Goal: Information Seeking & Learning: Learn about a topic

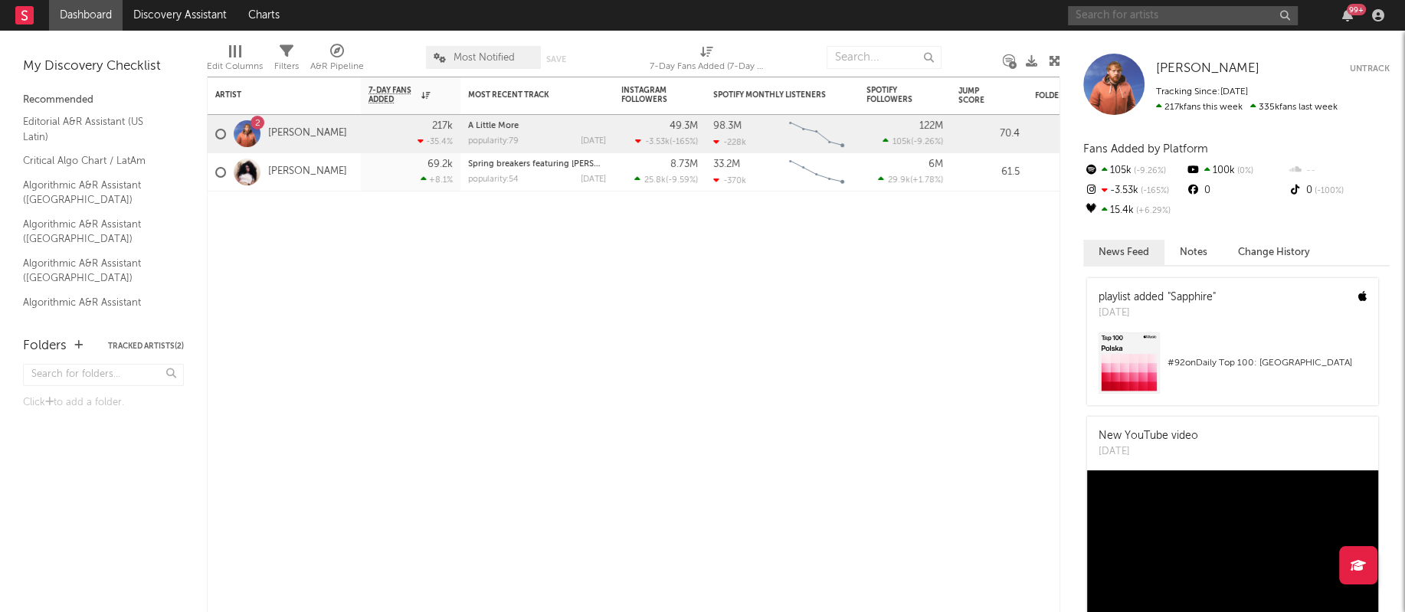
click at [1147, 18] on input "text" at bounding box center [1183, 15] width 230 height 19
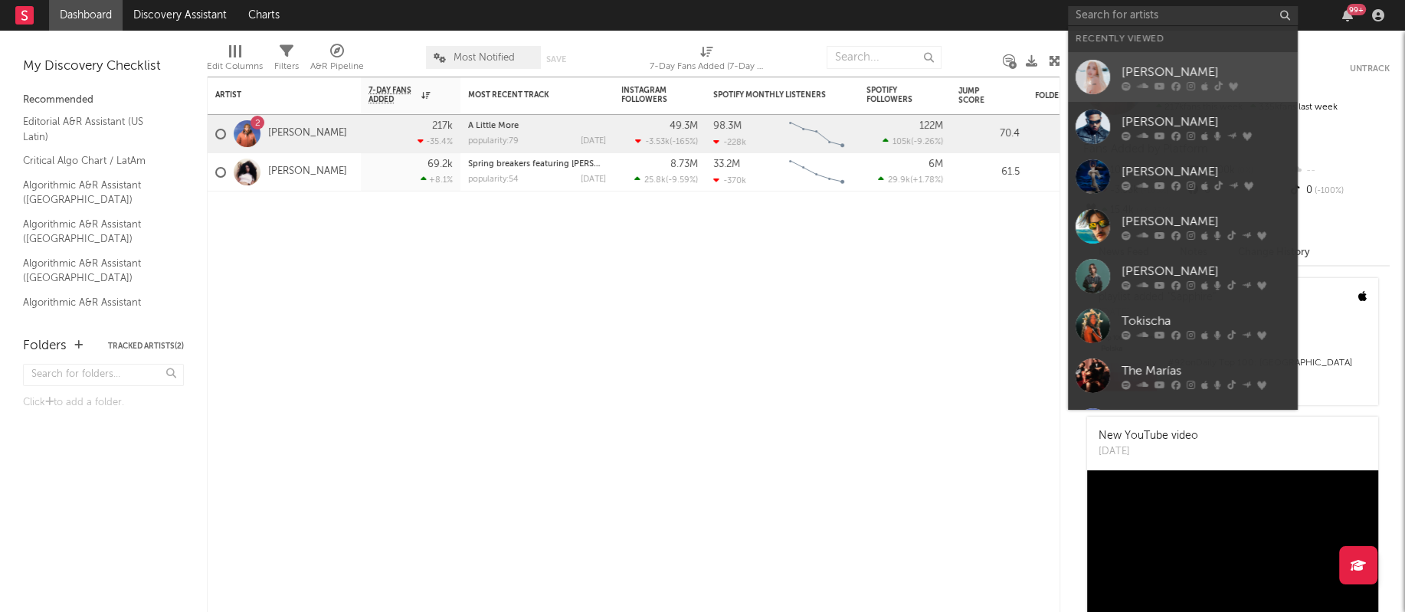
click at [1096, 73] on div at bounding box center [1092, 77] width 34 height 34
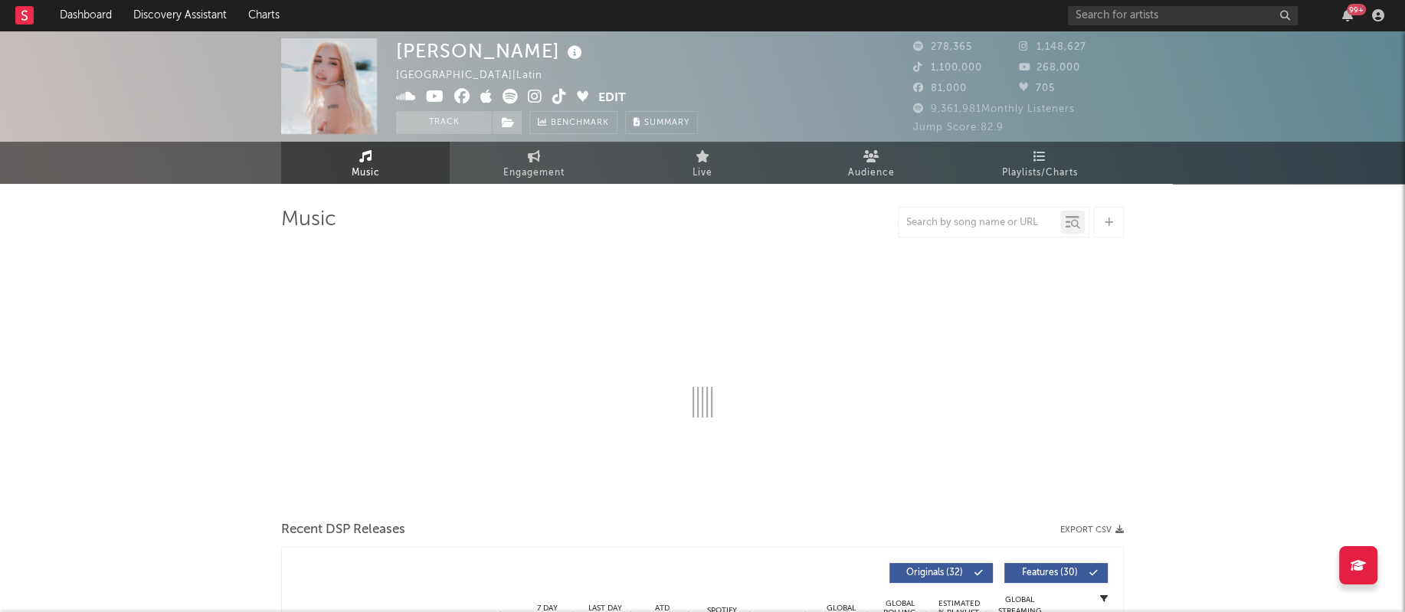
select select "6m"
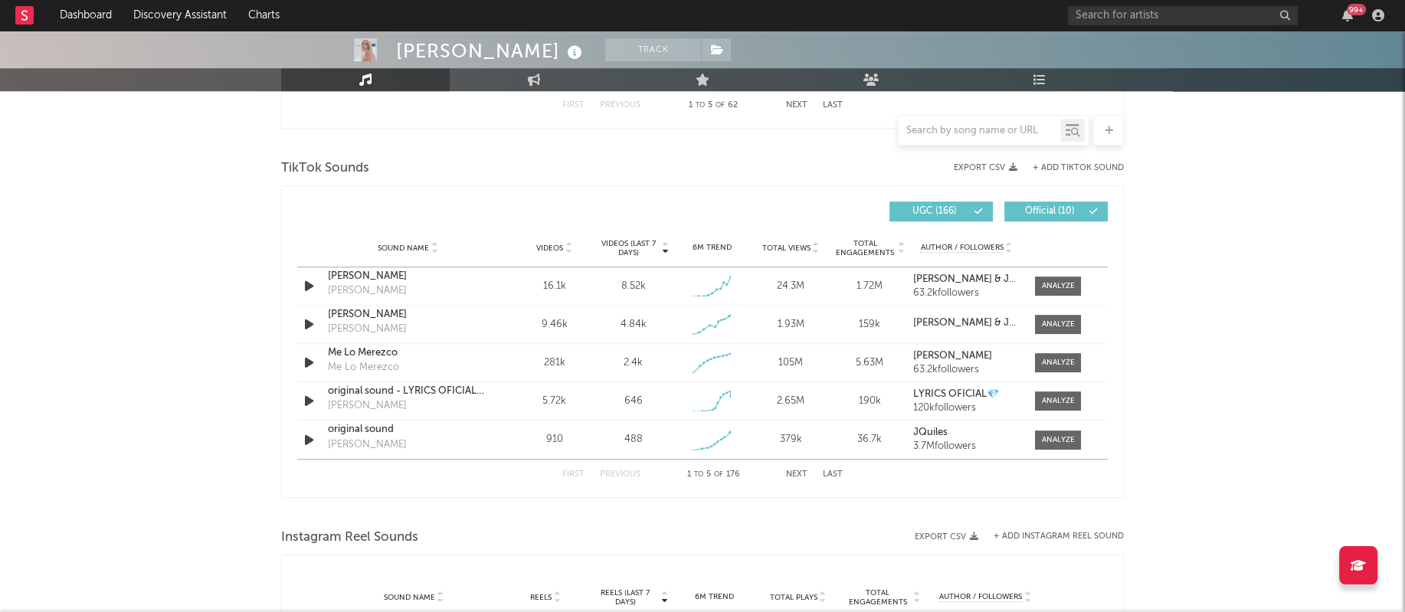
scroll to position [1078, 0]
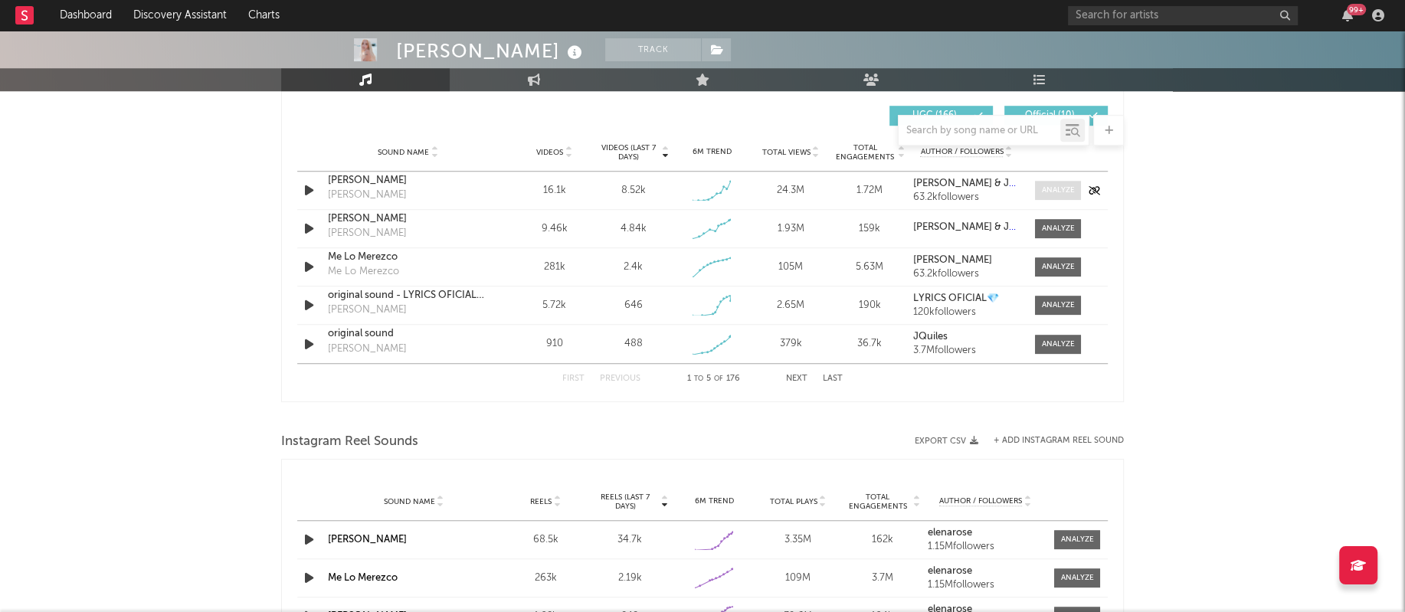
click at [1055, 189] on div at bounding box center [1058, 190] width 33 height 11
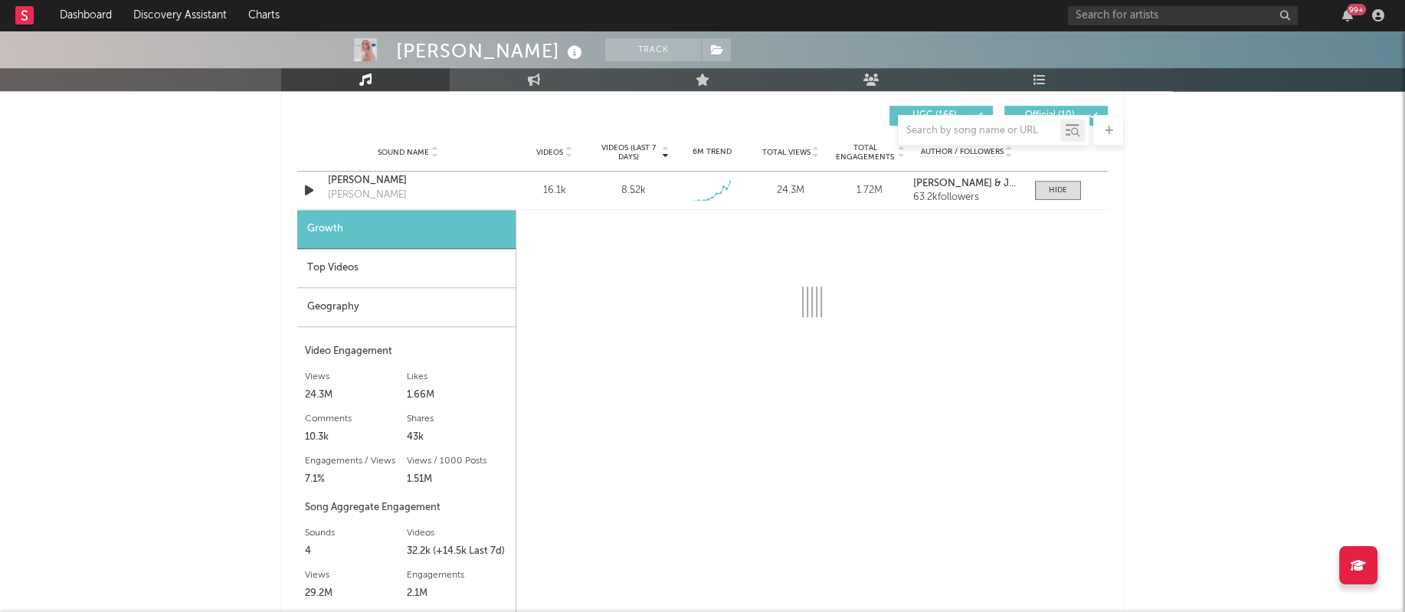
select select "1w"
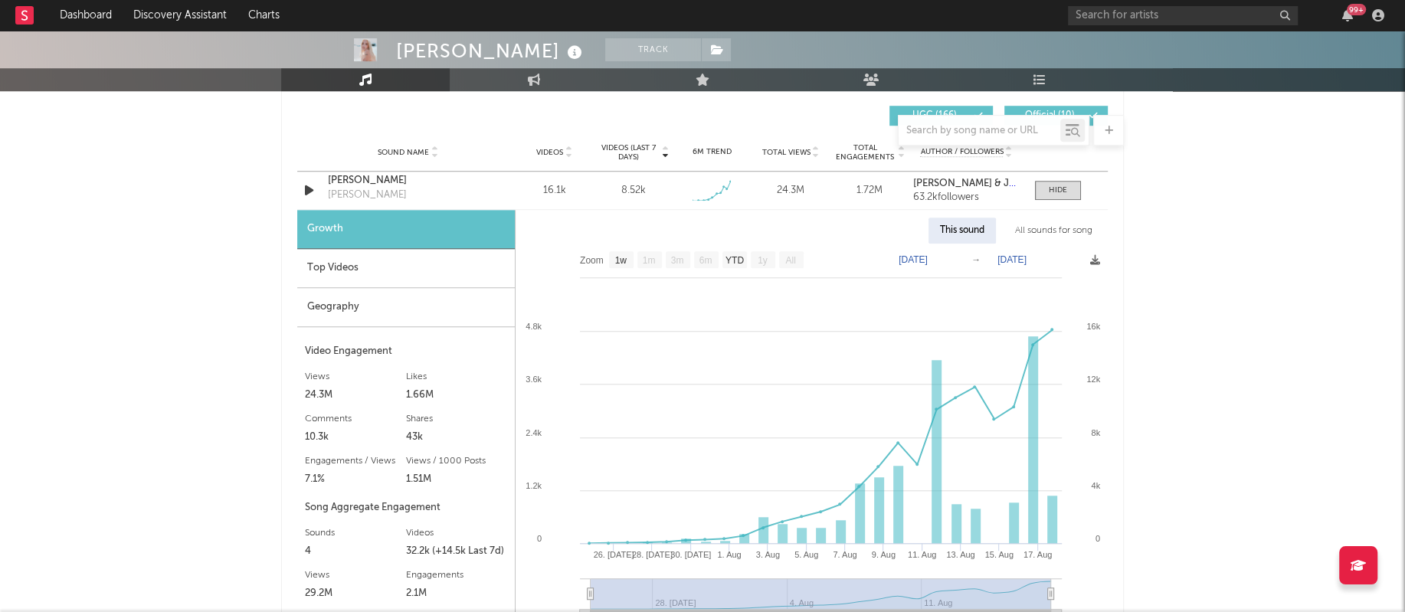
click at [1042, 224] on div "All sounds for song" at bounding box center [1053, 231] width 100 height 26
select select "1w"
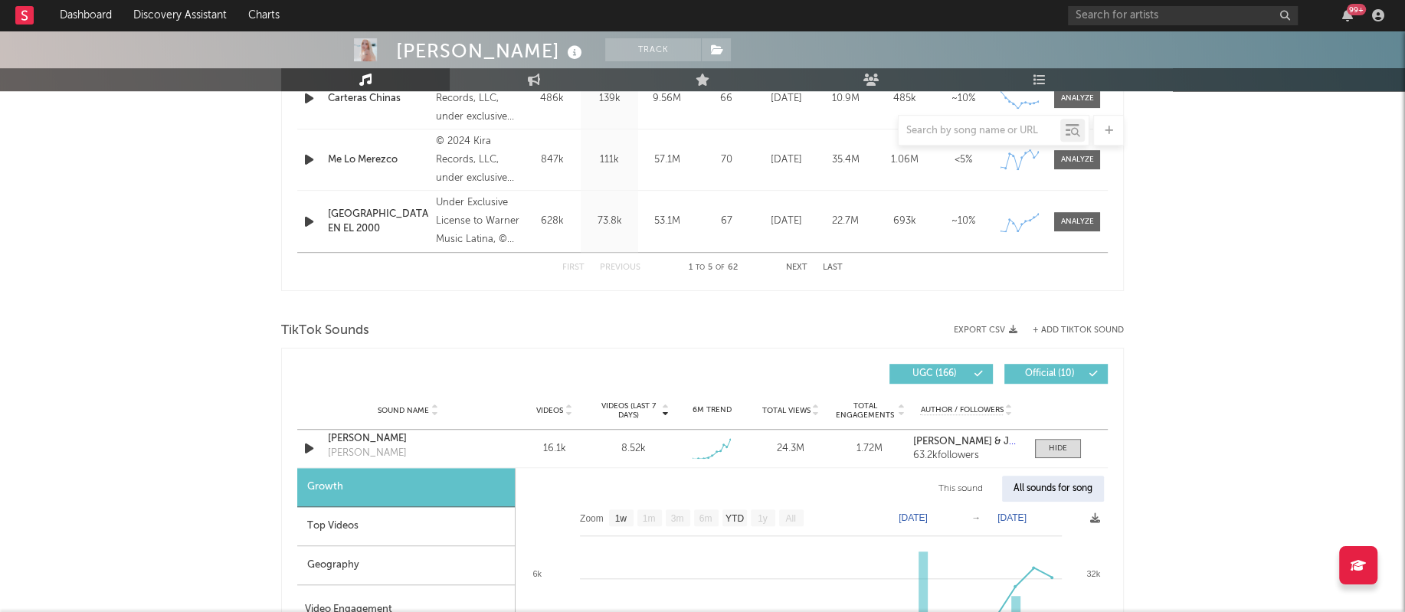
scroll to position [735, 0]
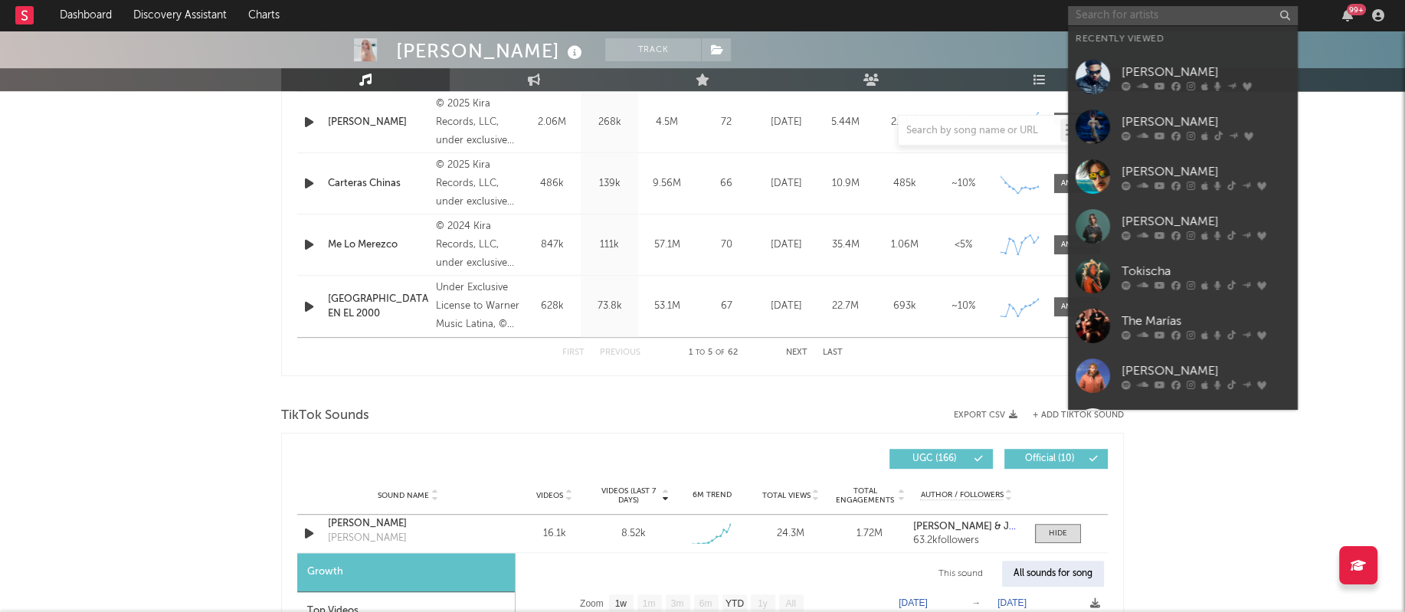
click at [1156, 15] on input "text" at bounding box center [1183, 15] width 230 height 19
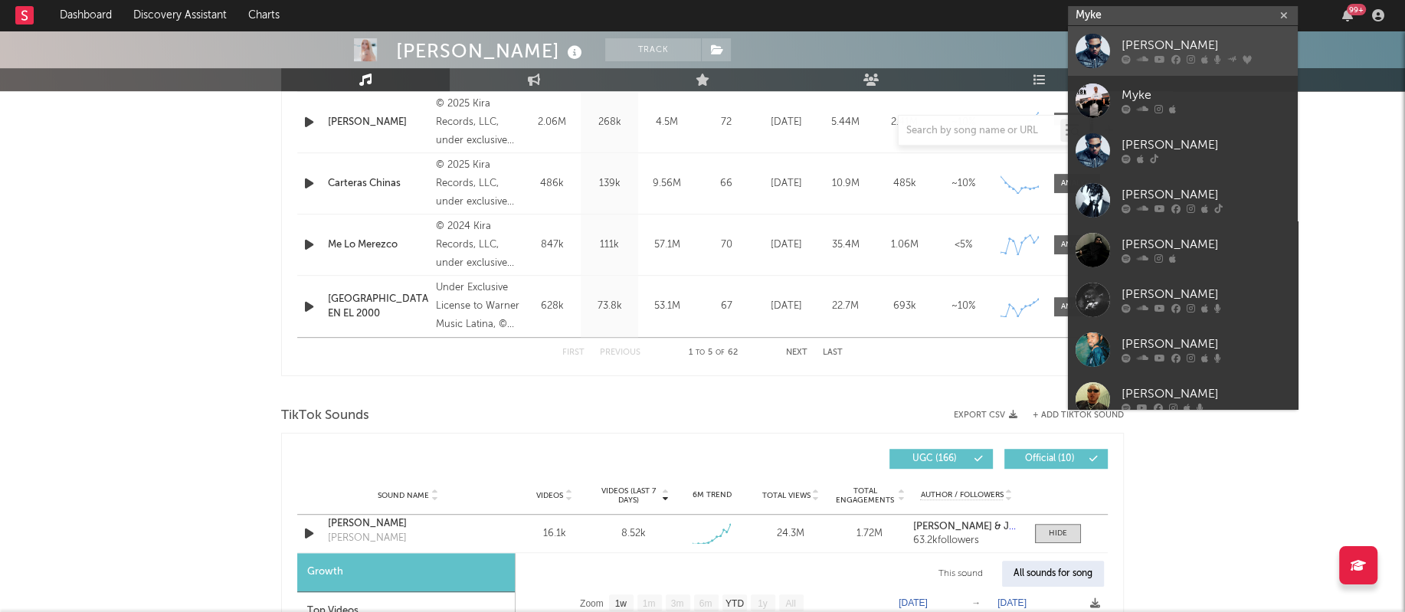
type input "Myke"
click at [1101, 46] on div at bounding box center [1092, 51] width 34 height 34
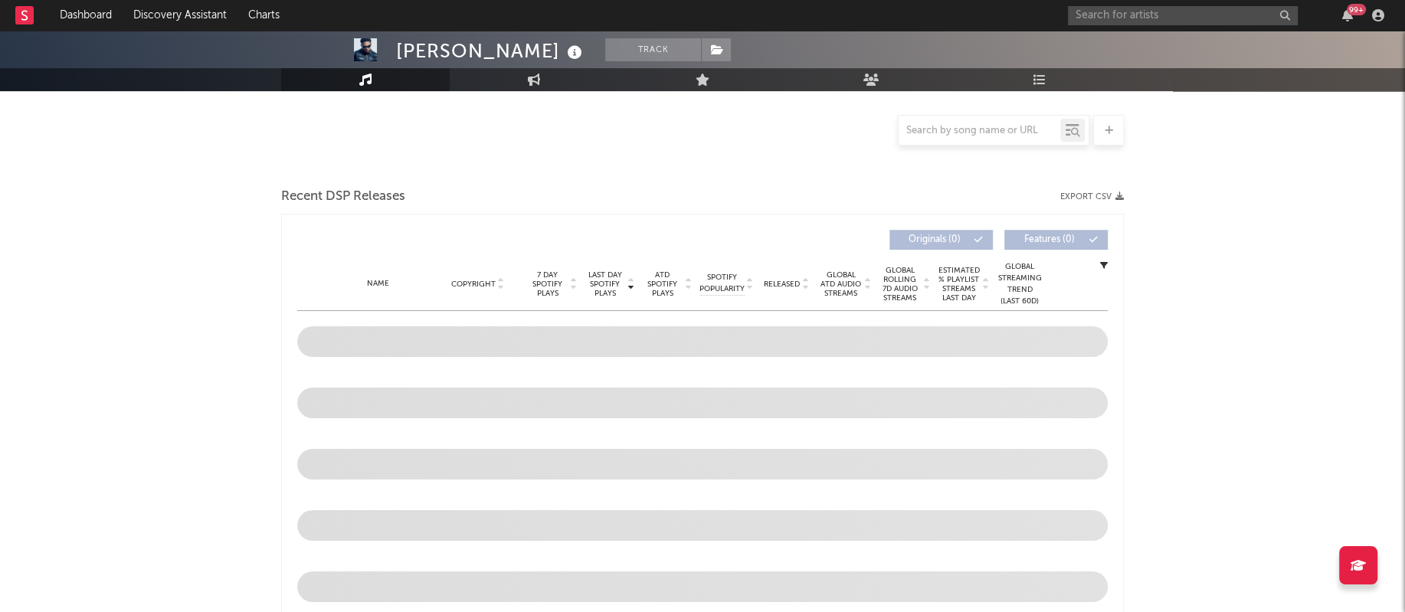
scroll to position [453, 0]
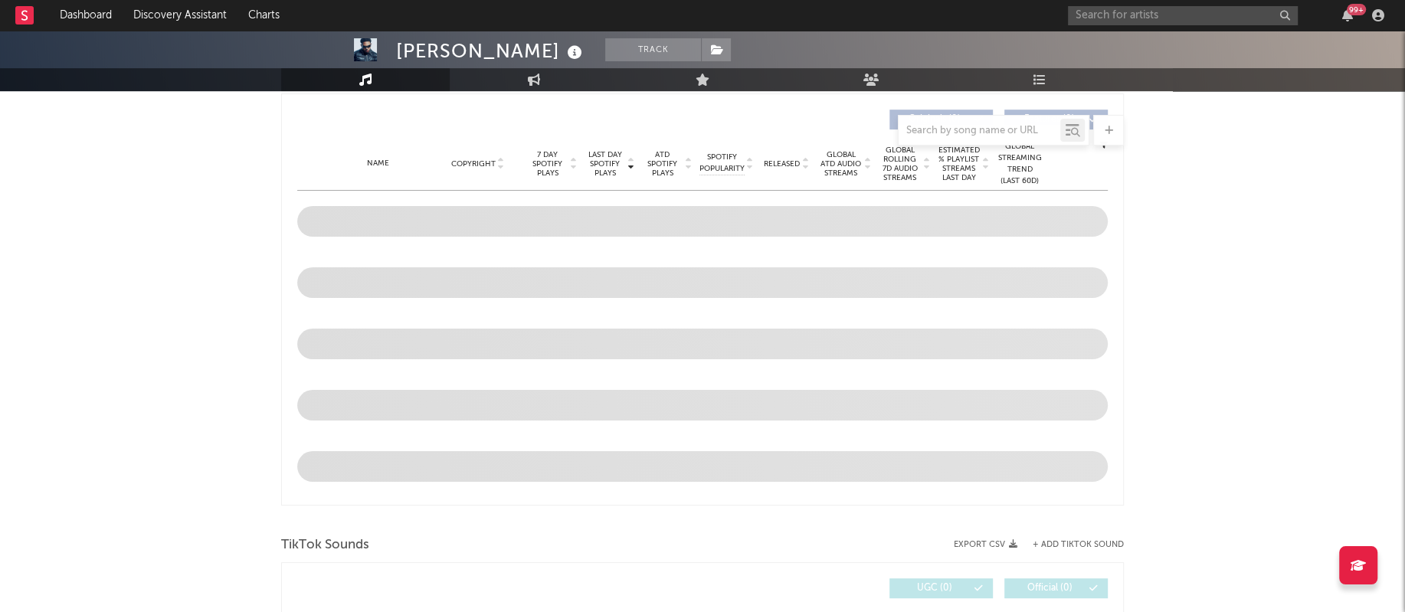
select select "6m"
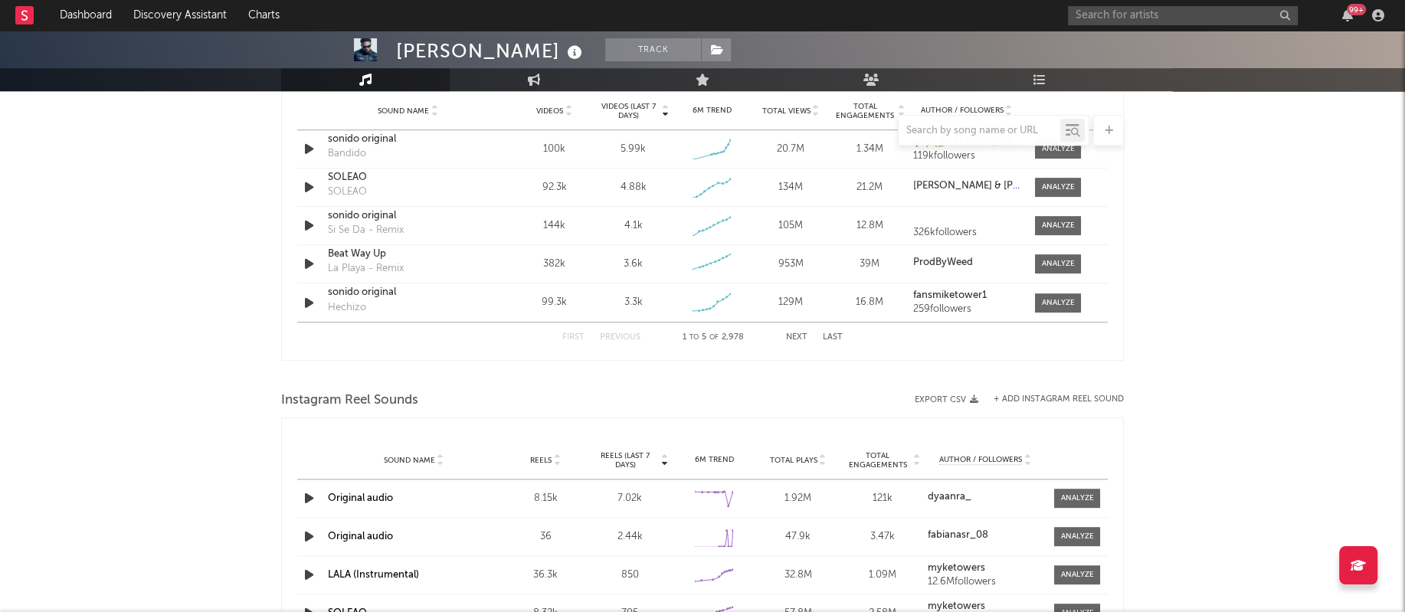
scroll to position [1019, 0]
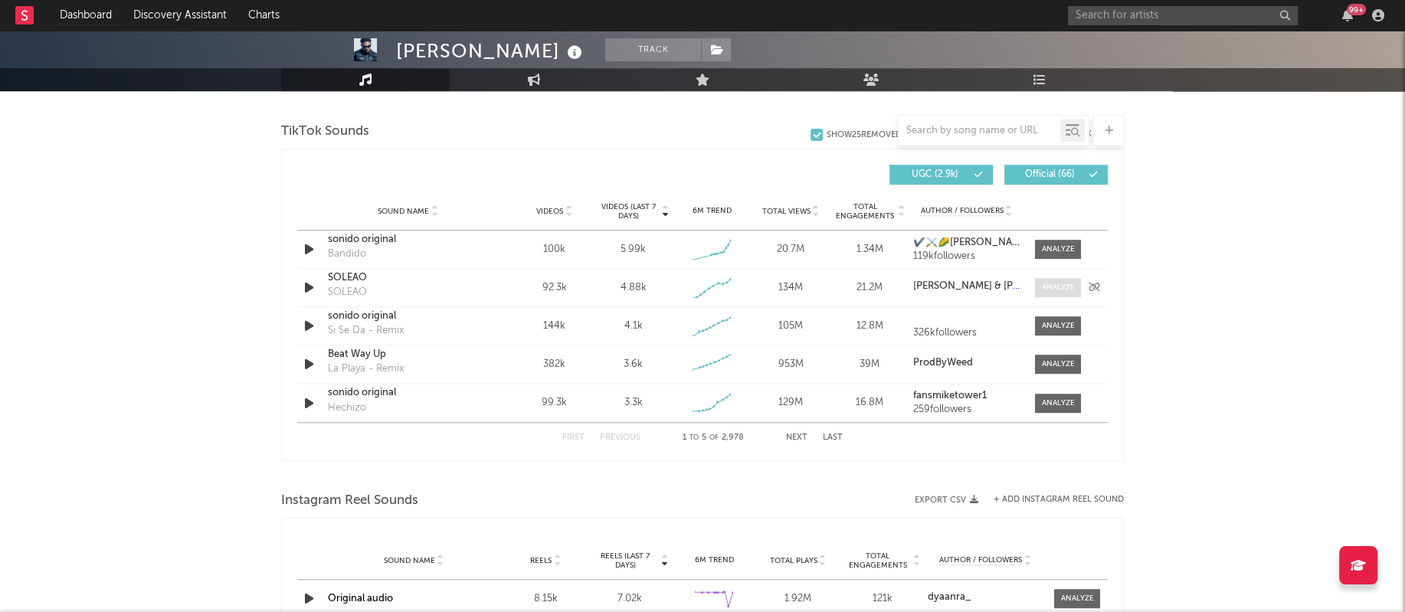
click at [1042, 283] on div at bounding box center [1058, 287] width 33 height 11
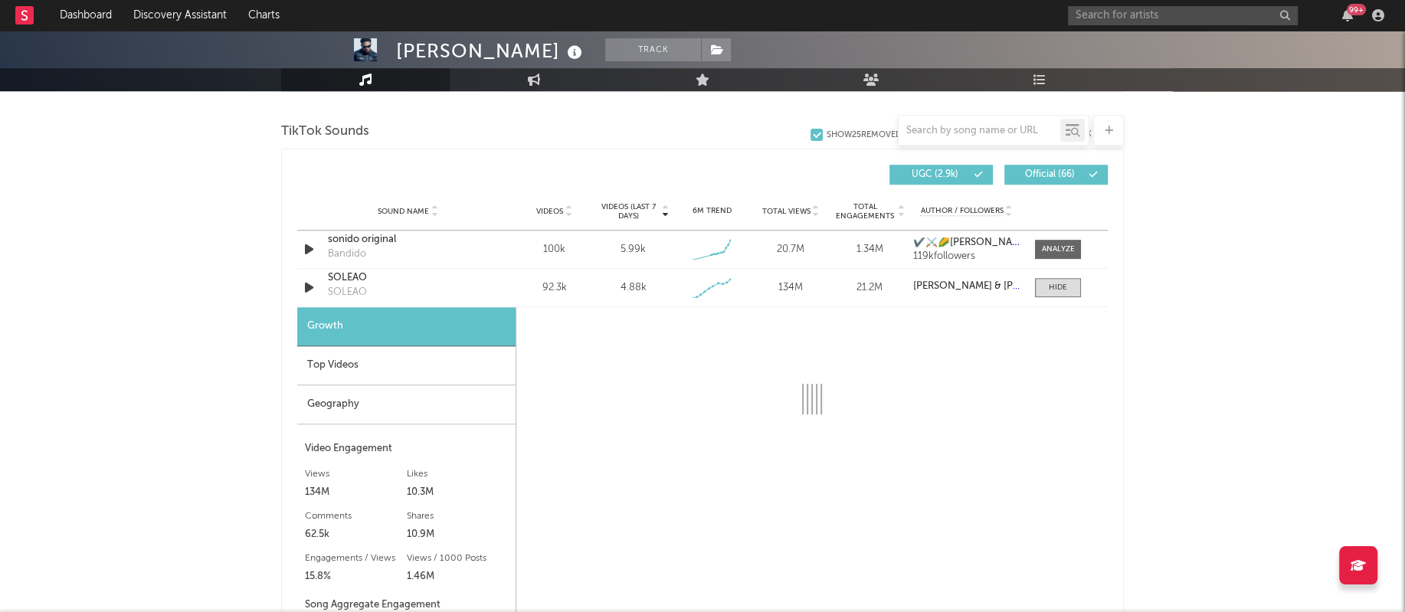
select select "1w"
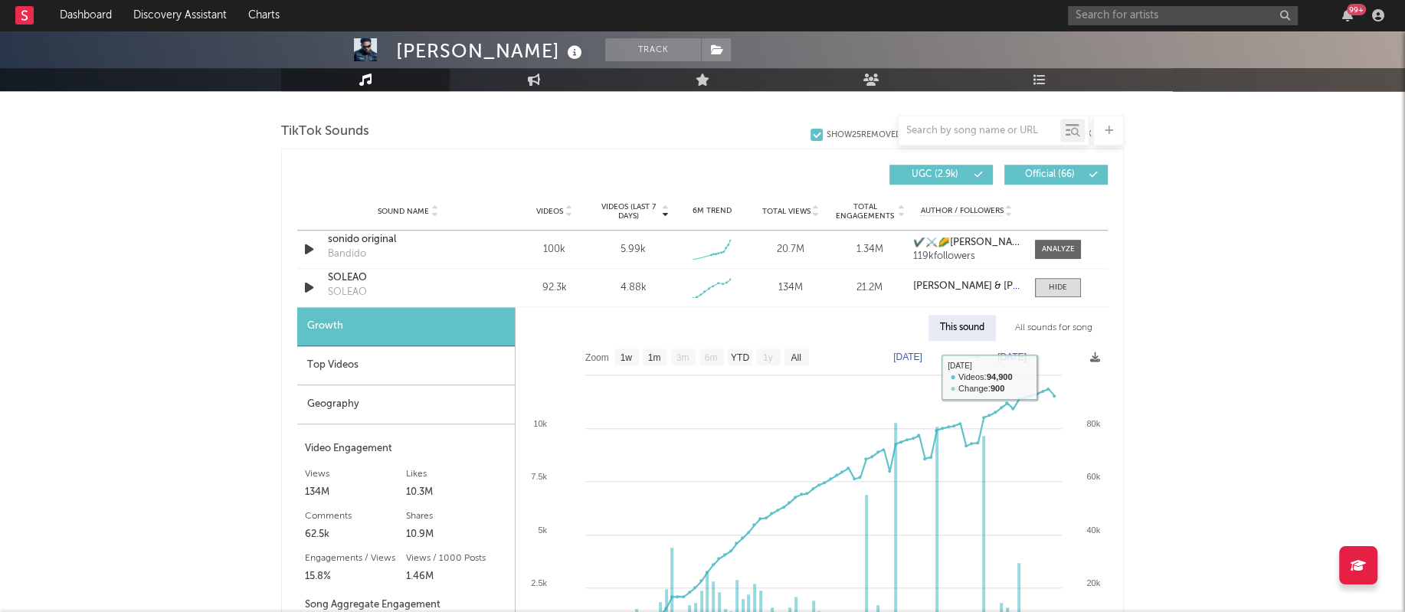
click at [1062, 331] on div "All sounds for song" at bounding box center [1053, 328] width 100 height 26
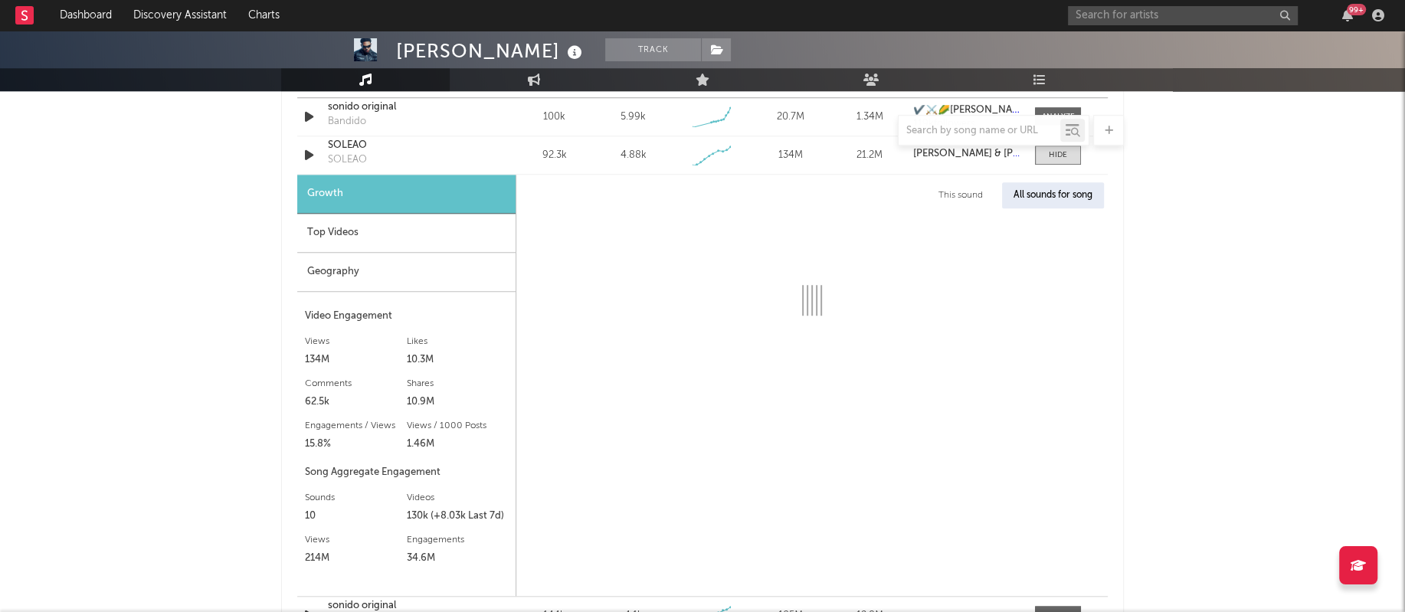
select select "1w"
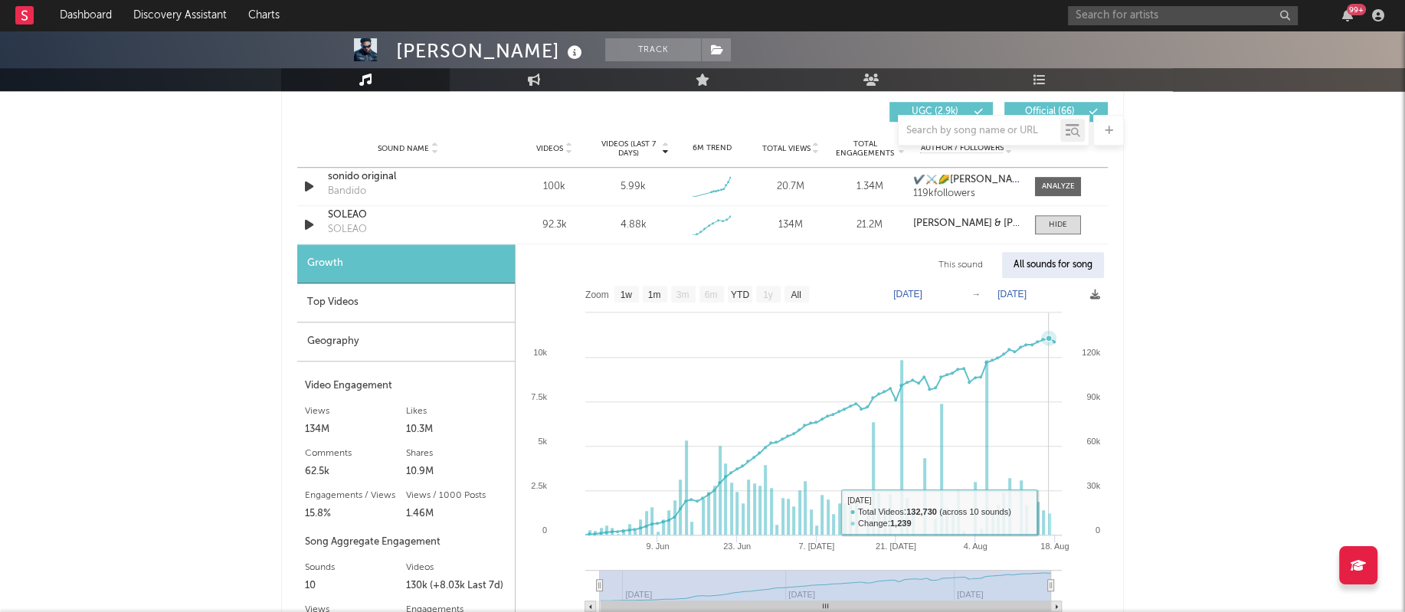
scroll to position [1074, 0]
